Goal: Task Accomplishment & Management: Manage account settings

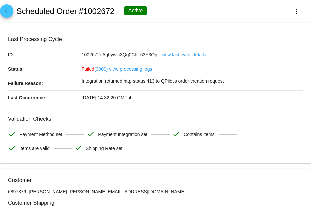
scroll to position [633, 0]
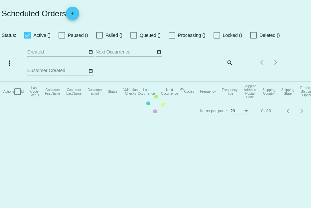
checkbox input "true"
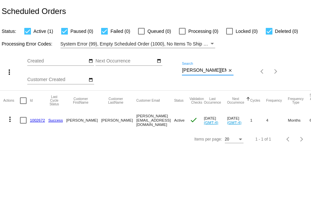
scroll to position [0, 11]
drag, startPoint x: 182, startPoint y: 67, endPoint x: 234, endPoint y: 65, distance: 51.9
click at [234, 65] on div "more_vert Sep Jan Feb Mar Apr 1" at bounding box center [155, 69] width 311 height 42
paste input "windin88@g"
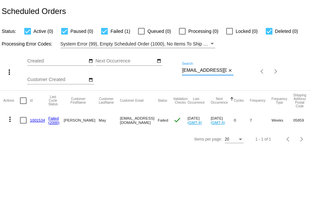
type input "windin88@gmail.com"
click at [35, 123] on mat-cell "1001534" at bounding box center [39, 120] width 18 height 19
click at [36, 122] on link "1001534" at bounding box center [37, 120] width 15 height 4
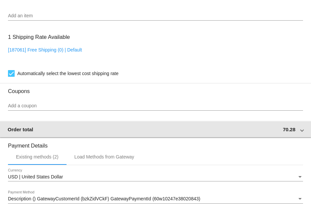
scroll to position [565, 0]
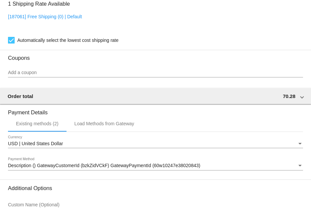
click at [297, 166] on div "Payment Method" at bounding box center [300, 165] width 6 height 5
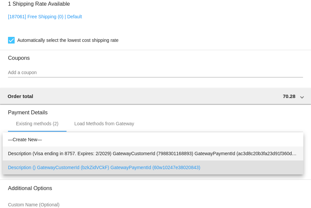
click at [262, 154] on span "Description (Visa ending in 8757. Expires: 2/2029) GatewayCustomerId (798830116…" at bounding box center [153, 154] width 290 height 14
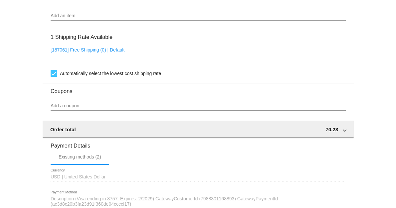
scroll to position [638, 0]
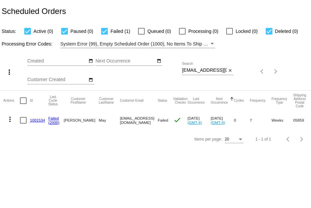
click at [31, 119] on link "1001534" at bounding box center [37, 120] width 15 height 4
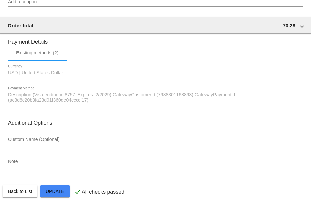
scroll to position [638, 0]
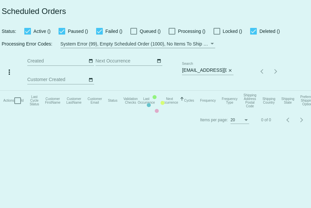
checkbox input "true"
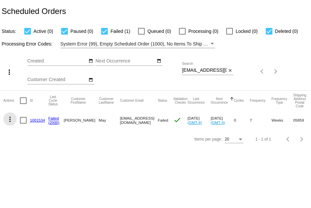
click at [9, 118] on mat-icon "more_vert" at bounding box center [10, 119] width 8 height 8
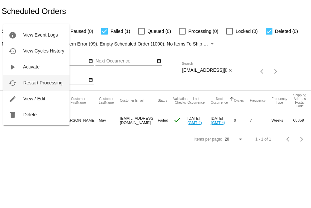
click at [37, 81] on span "Restart Processing" at bounding box center [42, 82] width 39 height 5
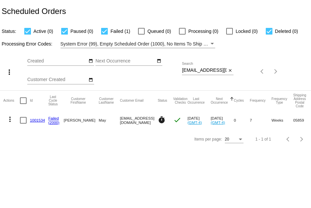
click at [202, 70] on input "[EMAIL_ADDRESS][DOMAIN_NAME]" at bounding box center [204, 70] width 45 height 5
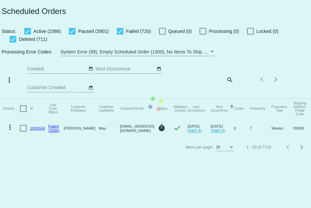
click at [229, 99] on mat-table "Actions Id Last Cycle Status Customer FirstName Customer LastName Customer Emai…" at bounding box center [155, 118] width 311 height 39
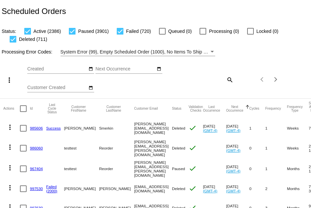
click at [225, 80] on mat-icon "search" at bounding box center [229, 79] width 8 height 10
click at [209, 80] on input "Search" at bounding box center [208, 78] width 52 height 5
paste input "[EMAIL_ADDRESS][DOMAIN_NAME]"
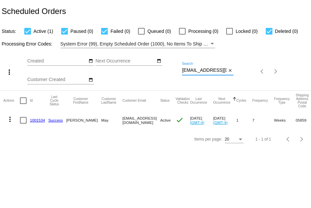
type input "[EMAIL_ADDRESS][DOMAIN_NAME]"
drag, startPoint x: 41, startPoint y: 125, endPoint x: 34, endPoint y: 121, distance: 8.2
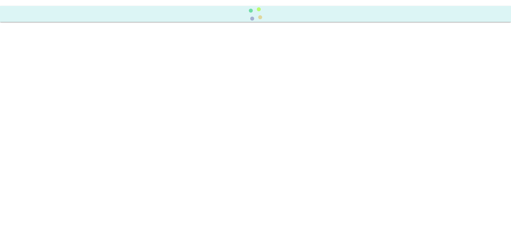
click at [241, 120] on body at bounding box center [255, 122] width 511 height 245
